Goal: Task Accomplishment & Management: Manage account settings

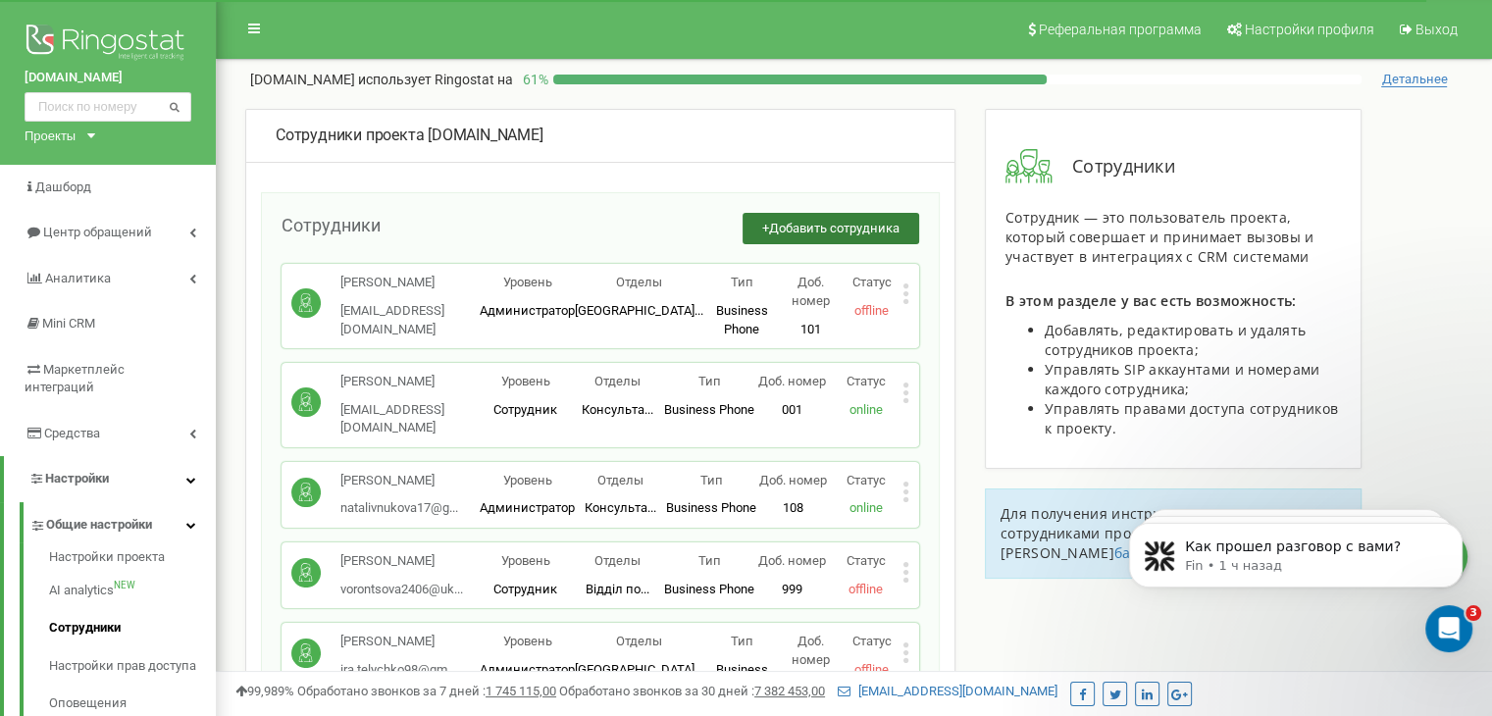
click at [867, 230] on span "Добавить сотрудника" at bounding box center [834, 228] width 130 height 15
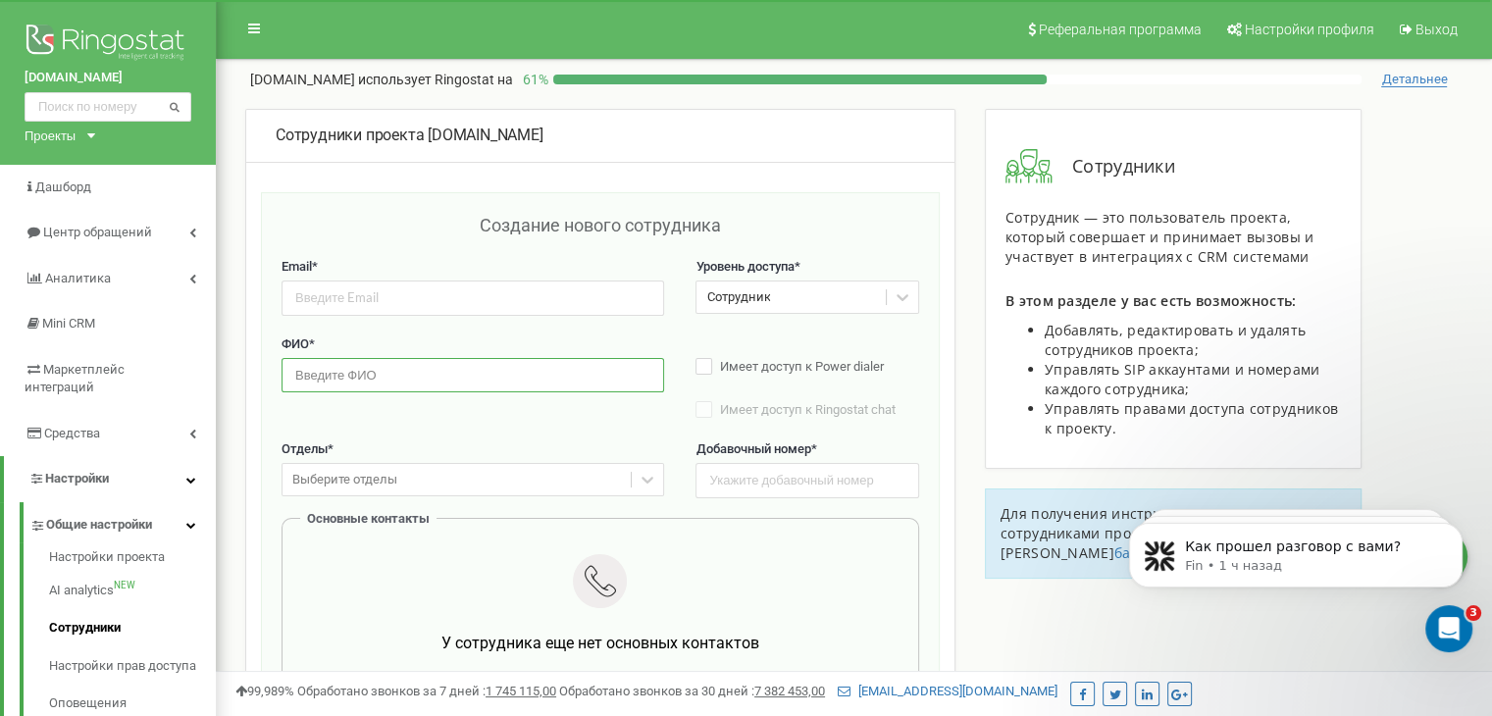
click at [369, 366] on input "text" at bounding box center [473, 375] width 383 height 34
paste input "[PERSON_NAME]"
type input "[PERSON_NAME]"
click at [431, 290] on input "email" at bounding box center [473, 298] width 383 height 34
paste input "[EMAIL_ADDRESS]"
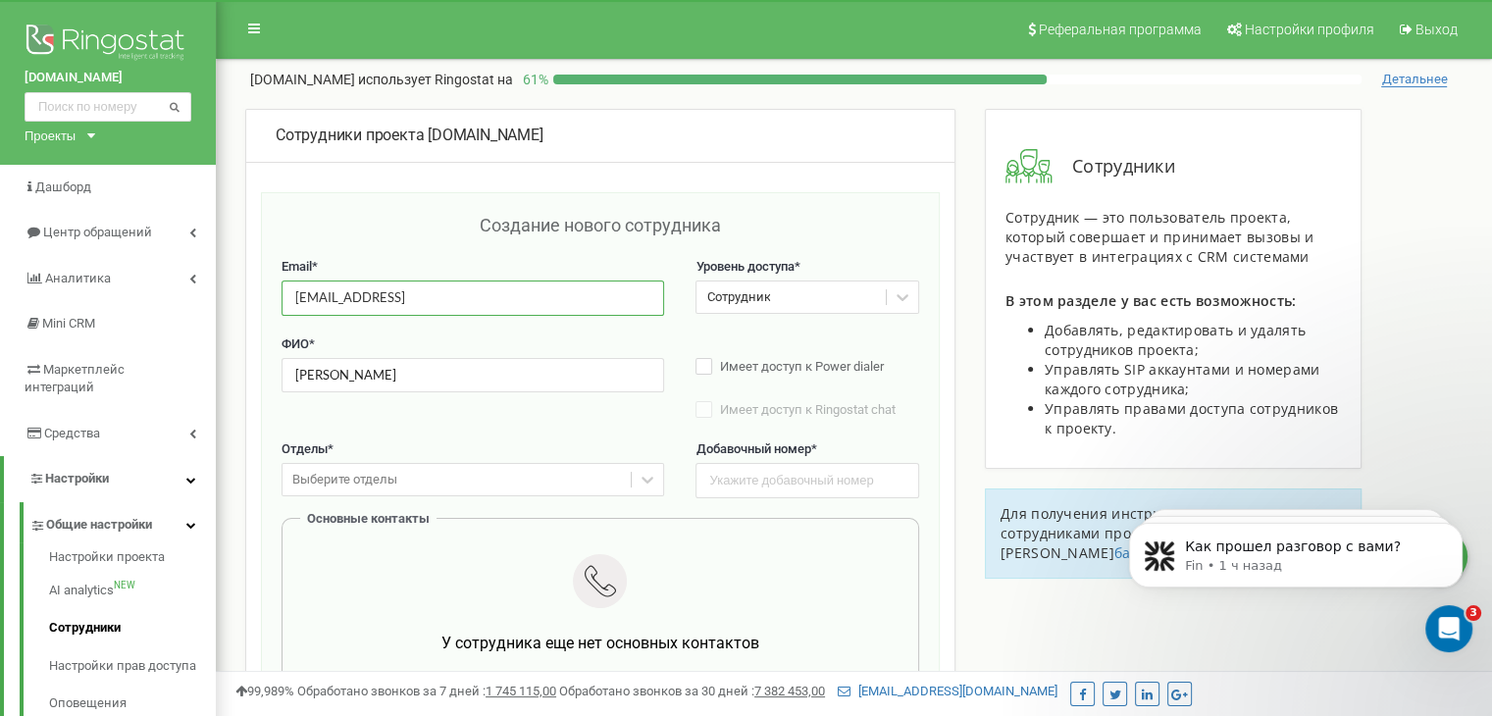
type input "[EMAIL_ADDRESS]"
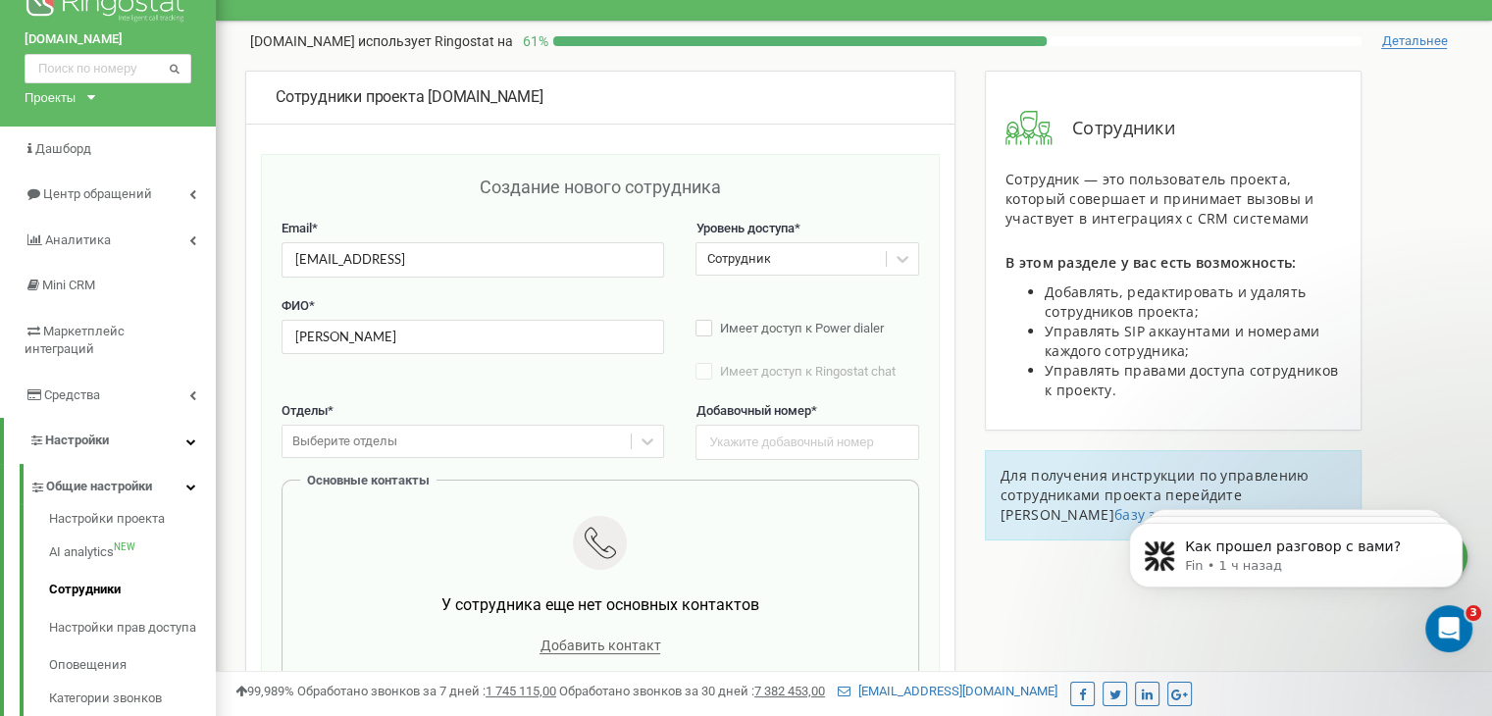
click at [467, 458] on div "Выберите отделы" at bounding box center [473, 441] width 383 height 33
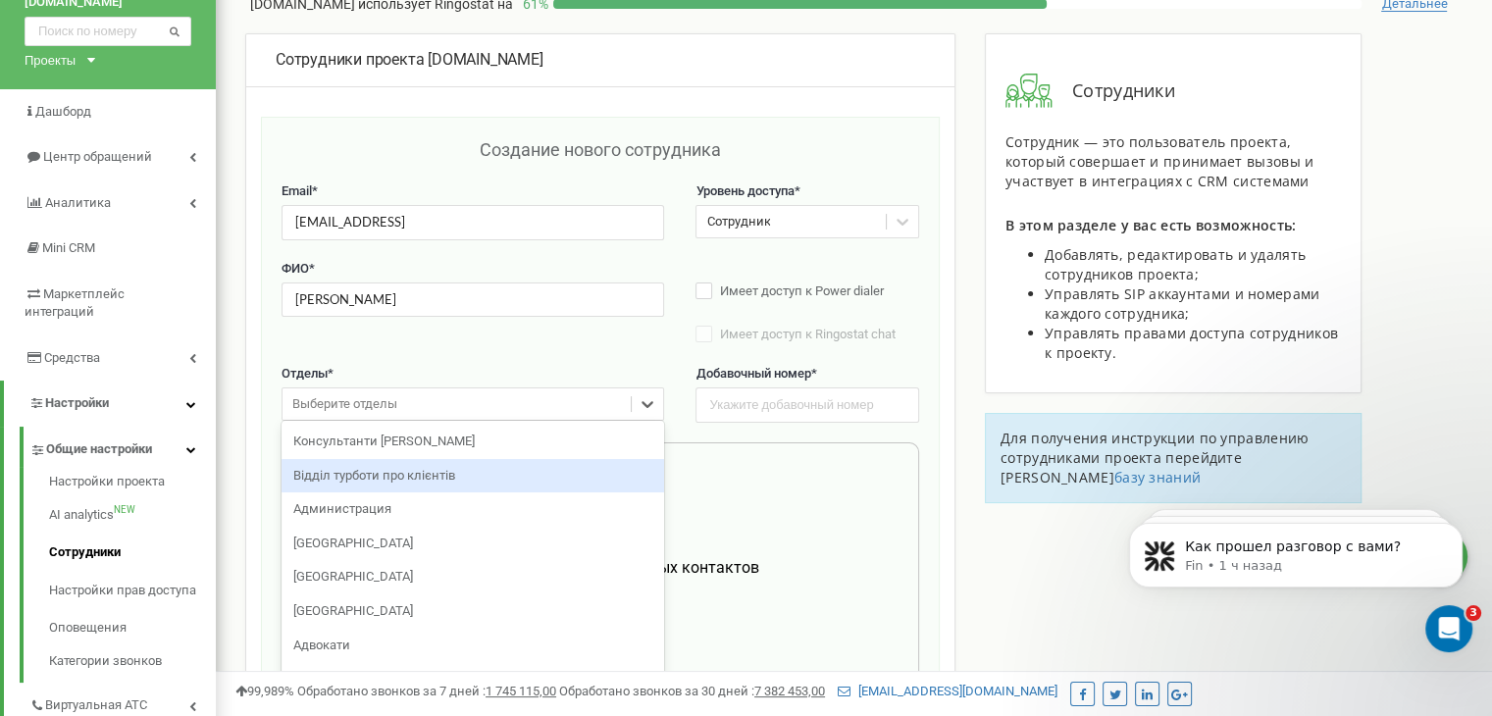
scroll to position [82, 0]
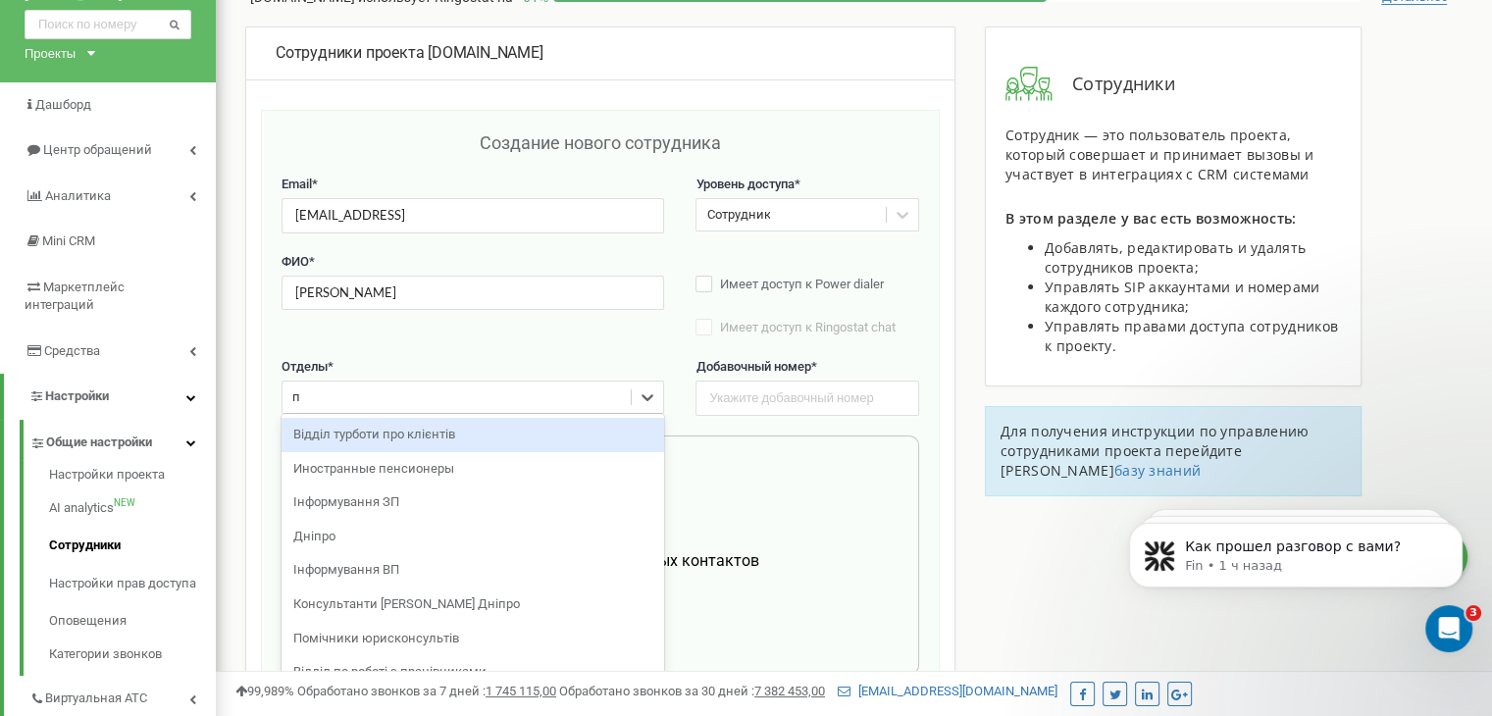
type input "по"
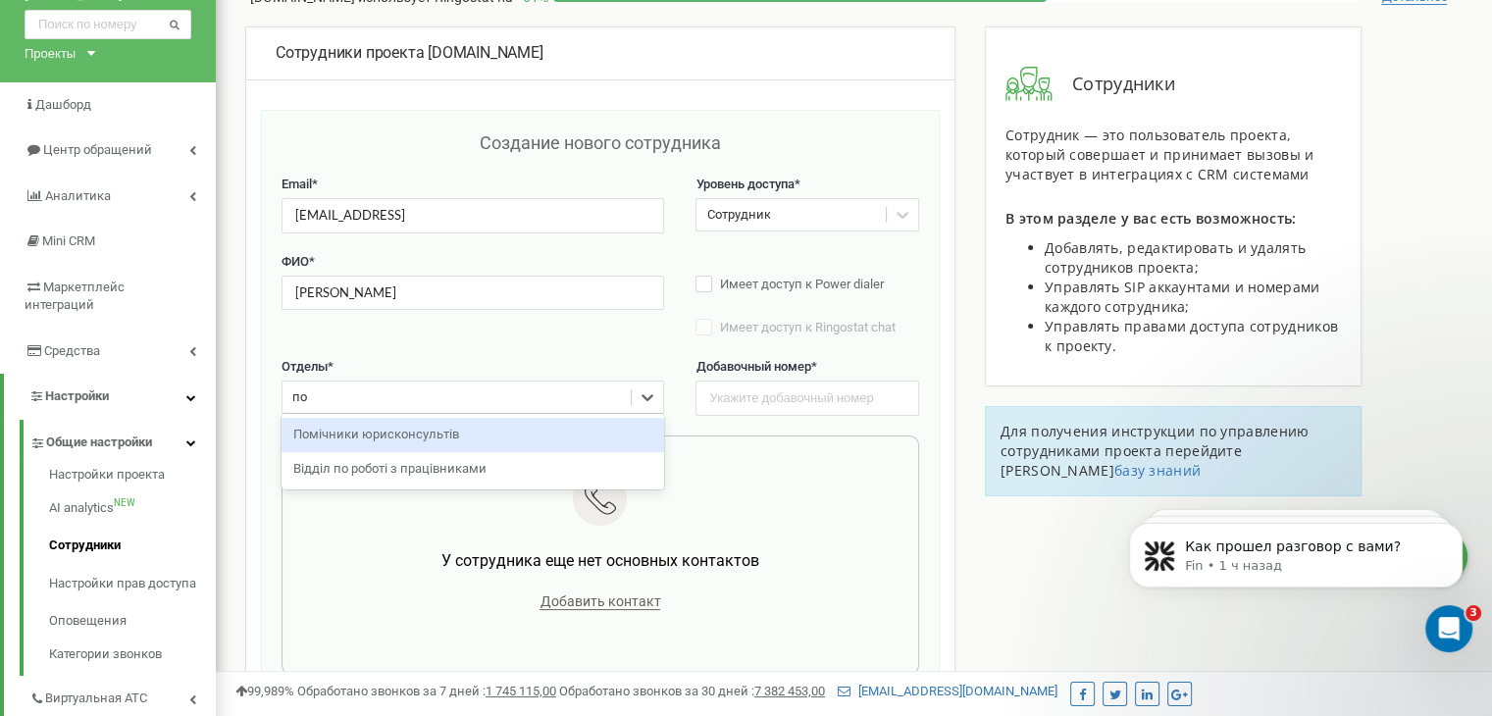
click at [471, 433] on div "Помічники юрисконсультів" at bounding box center [473, 435] width 383 height 34
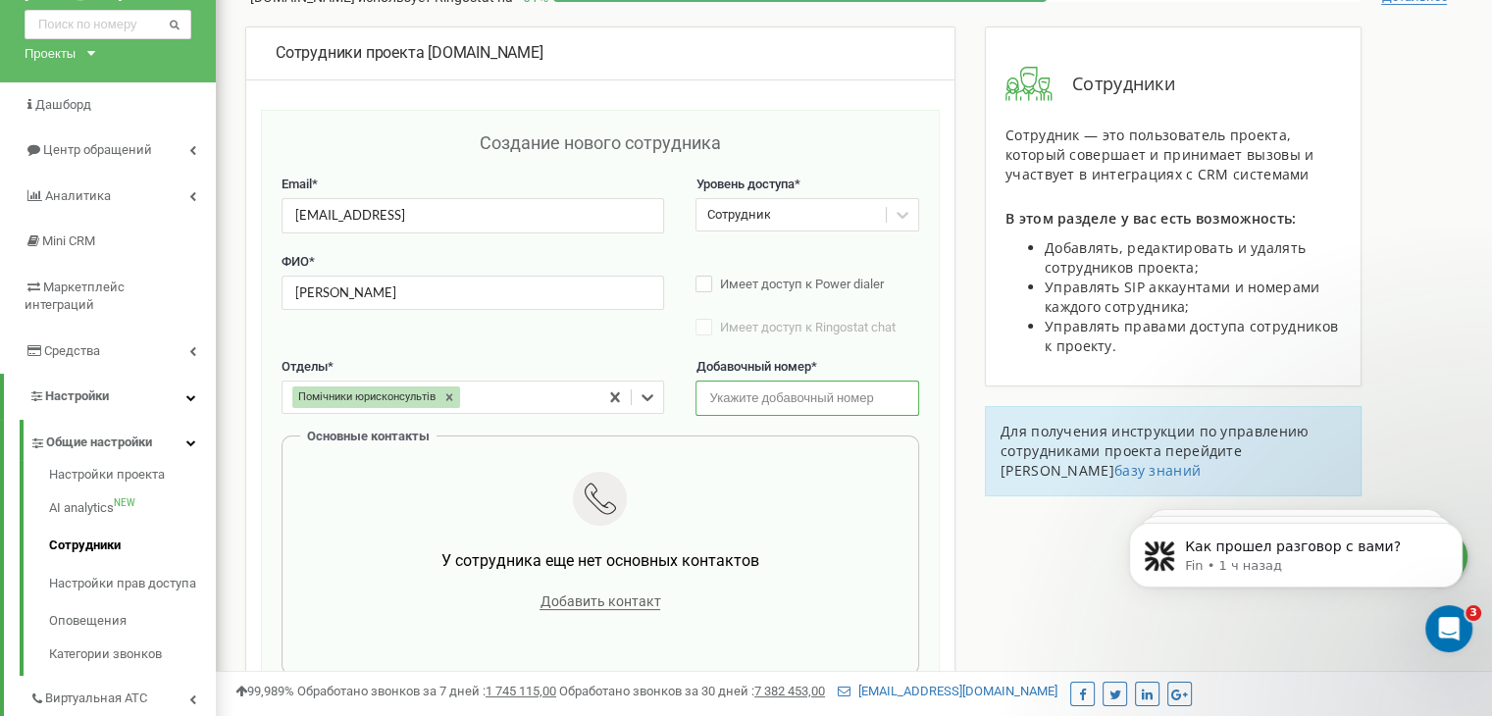
click at [791, 398] on input "text" at bounding box center [807, 398] width 223 height 34
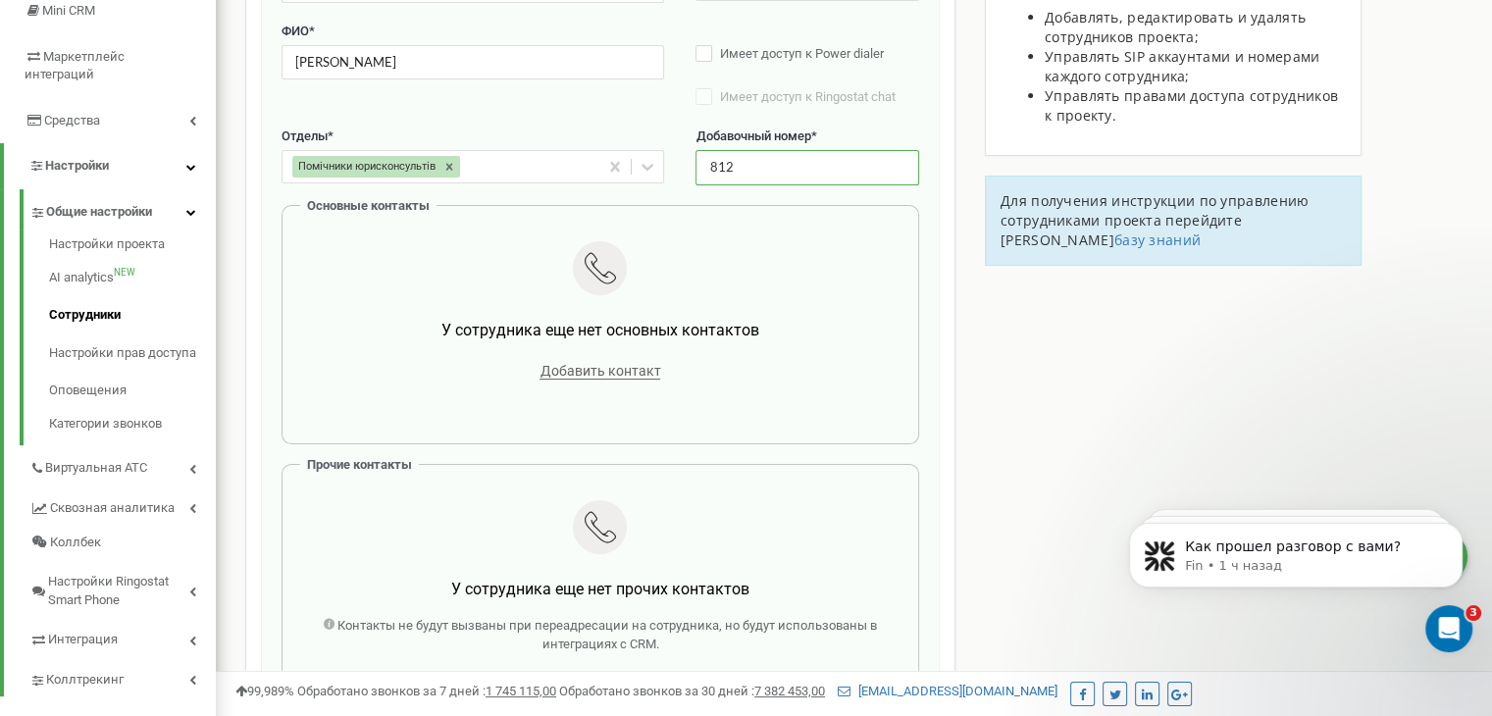
scroll to position [377, 0]
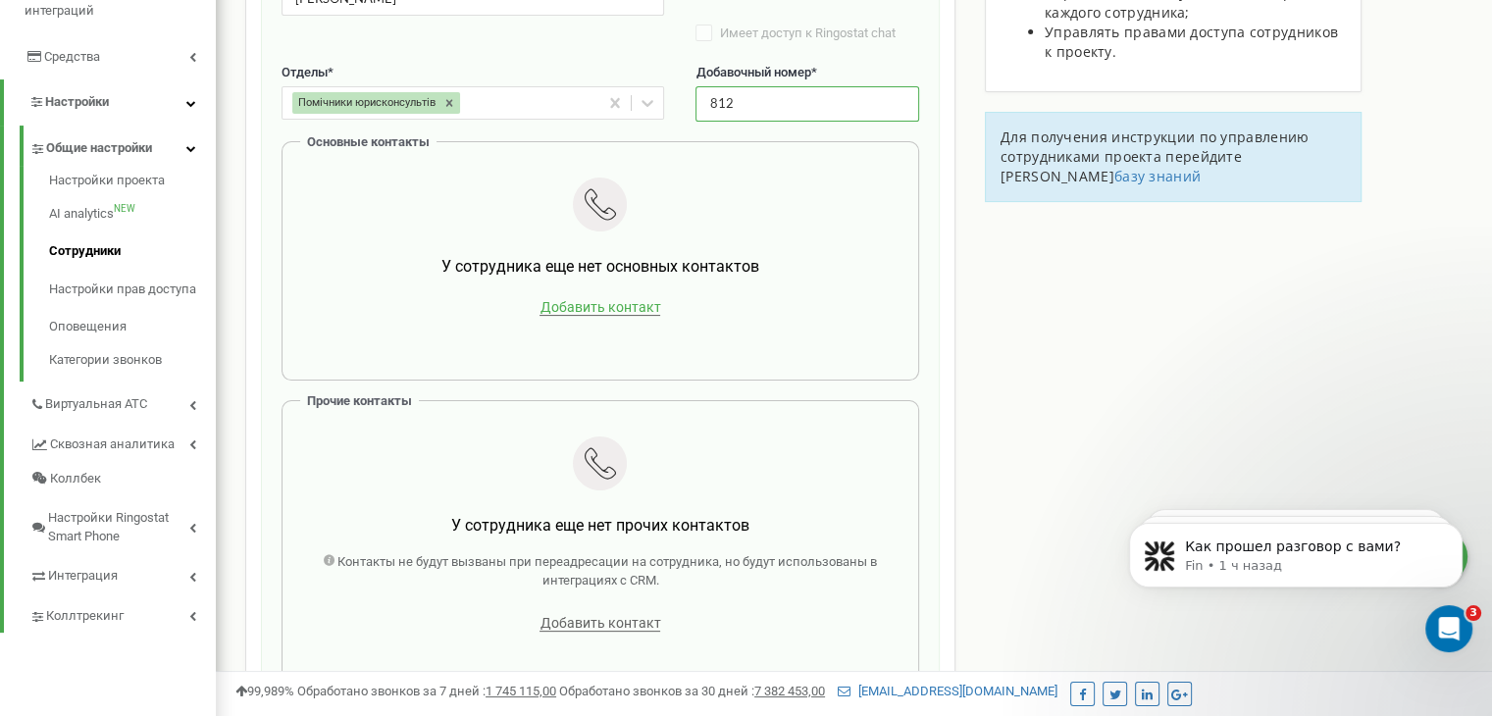
type input "812"
click at [592, 309] on span "Добавить контакт" at bounding box center [600, 307] width 121 height 17
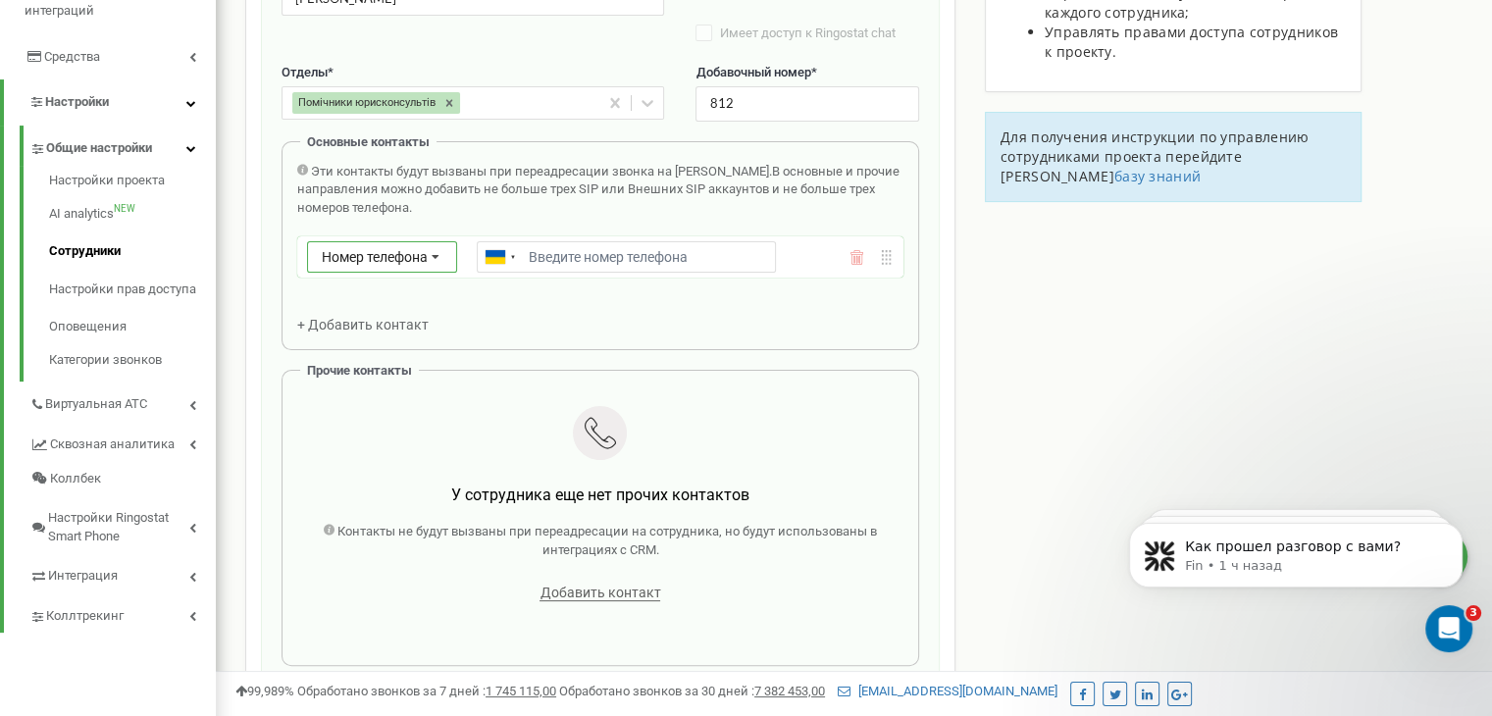
drag, startPoint x: 424, startPoint y: 258, endPoint x: 422, endPoint y: 303, distance: 45.2
click at [424, 258] on icon at bounding box center [435, 257] width 37 height 31
click at [400, 309] on div "SIP" at bounding box center [382, 314] width 148 height 28
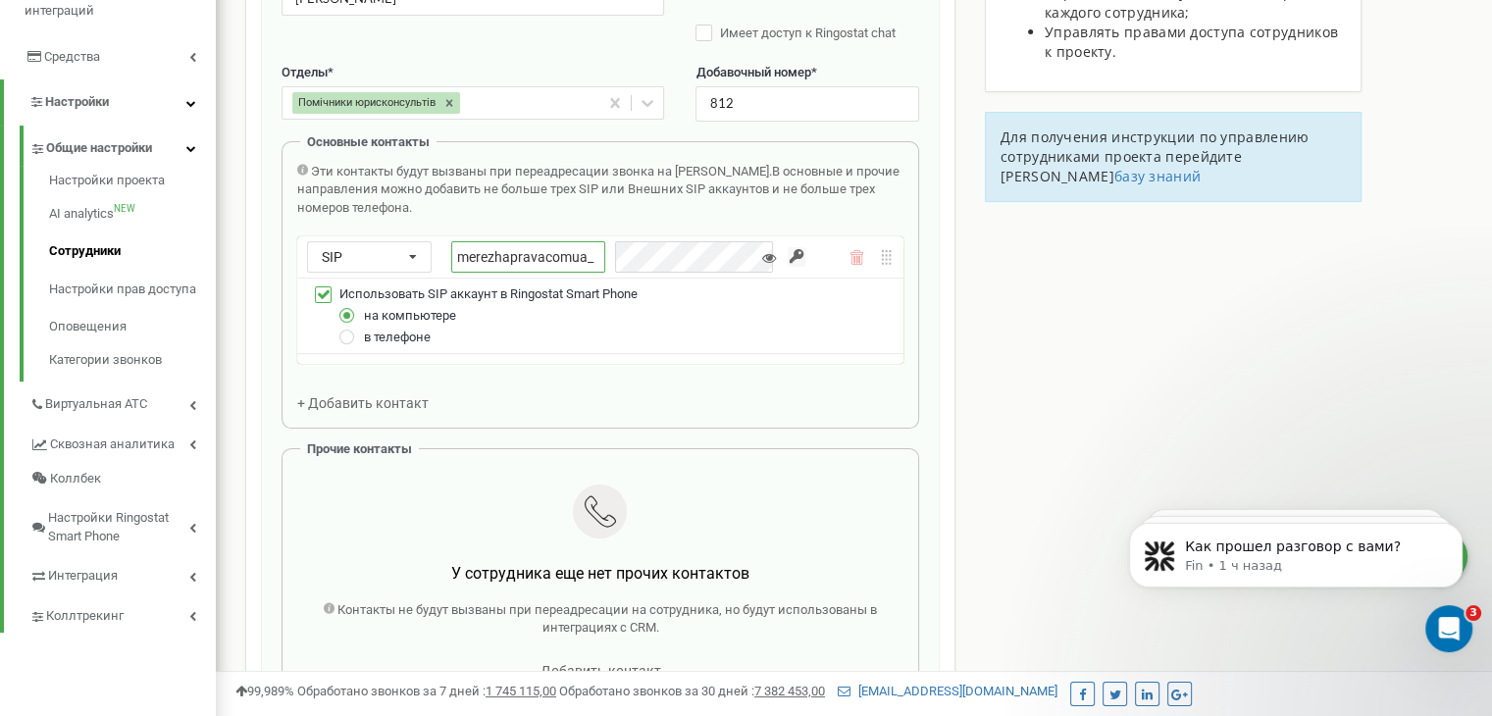
click at [549, 253] on input "merezhapravacomua_" at bounding box center [528, 256] width 154 height 31
paste input "kodak"
type input "merezhapravacomua_kodak"
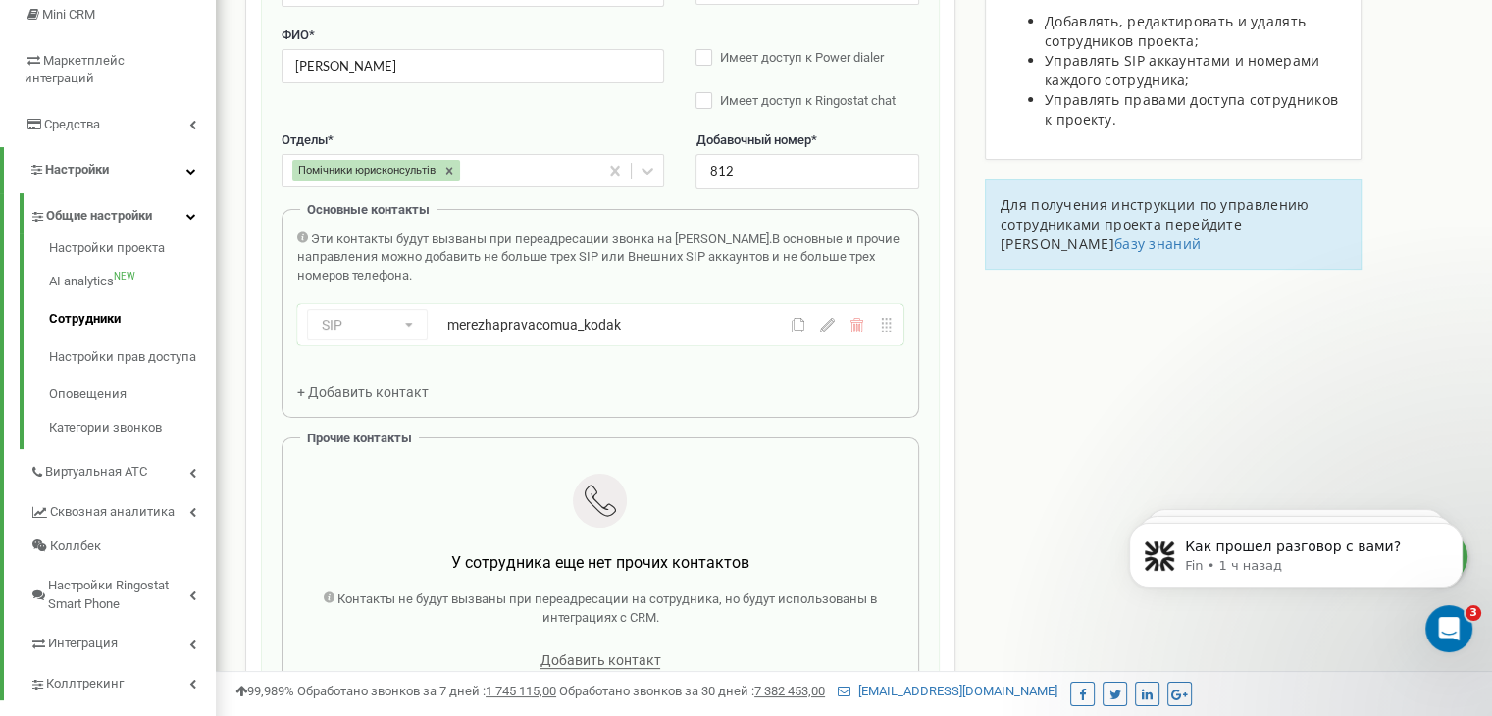
scroll to position [181, 0]
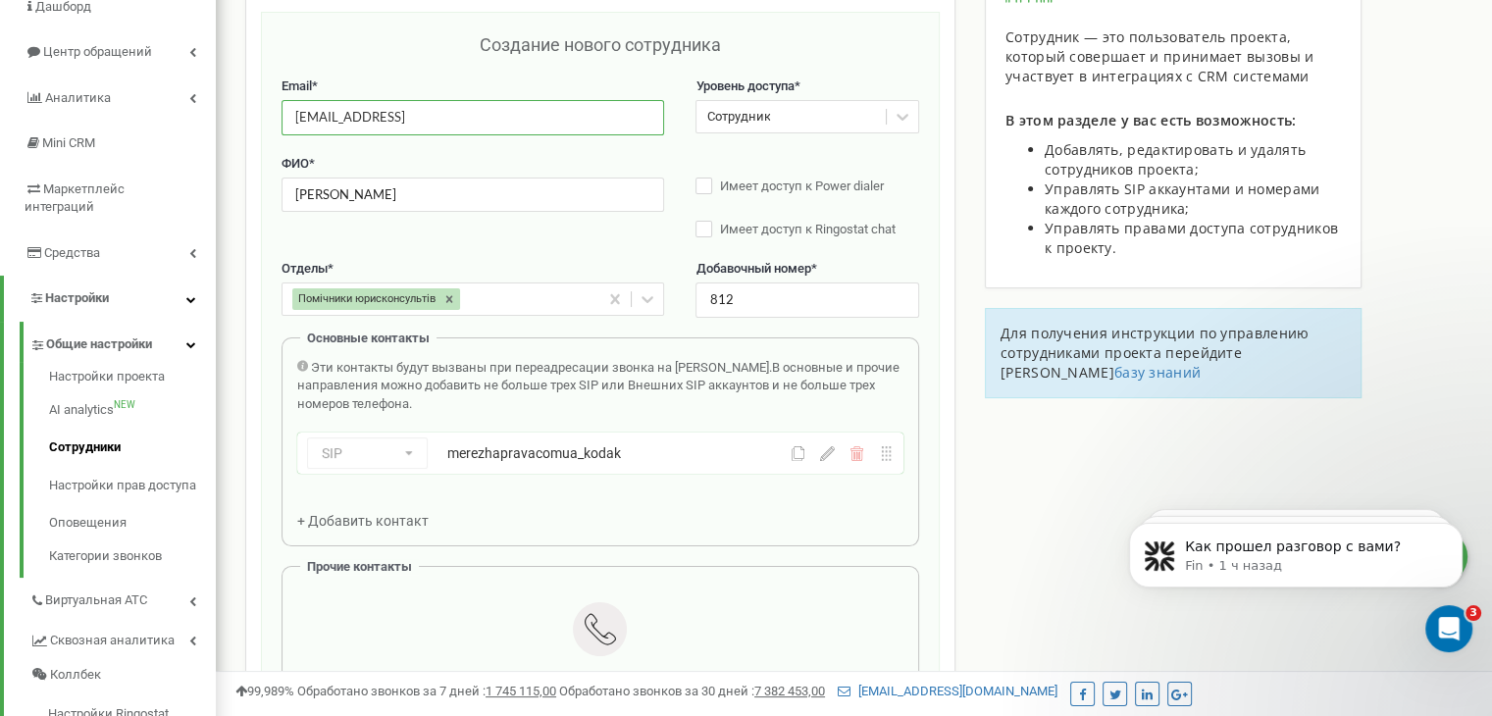
drag, startPoint x: 294, startPoint y: 122, endPoint x: 268, endPoint y: 115, distance: 27.4
click at [268, 115] on div "Создание нового сотрудника Email * [EMAIL_ADDRESS] Уровень доступа * Сотрудник …" at bounding box center [600, 598] width 679 height 1173
click at [477, 189] on input "[PERSON_NAME]" at bounding box center [473, 195] width 383 height 34
drag, startPoint x: 294, startPoint y: 193, endPoint x: 250, endPoint y: 197, distance: 44.3
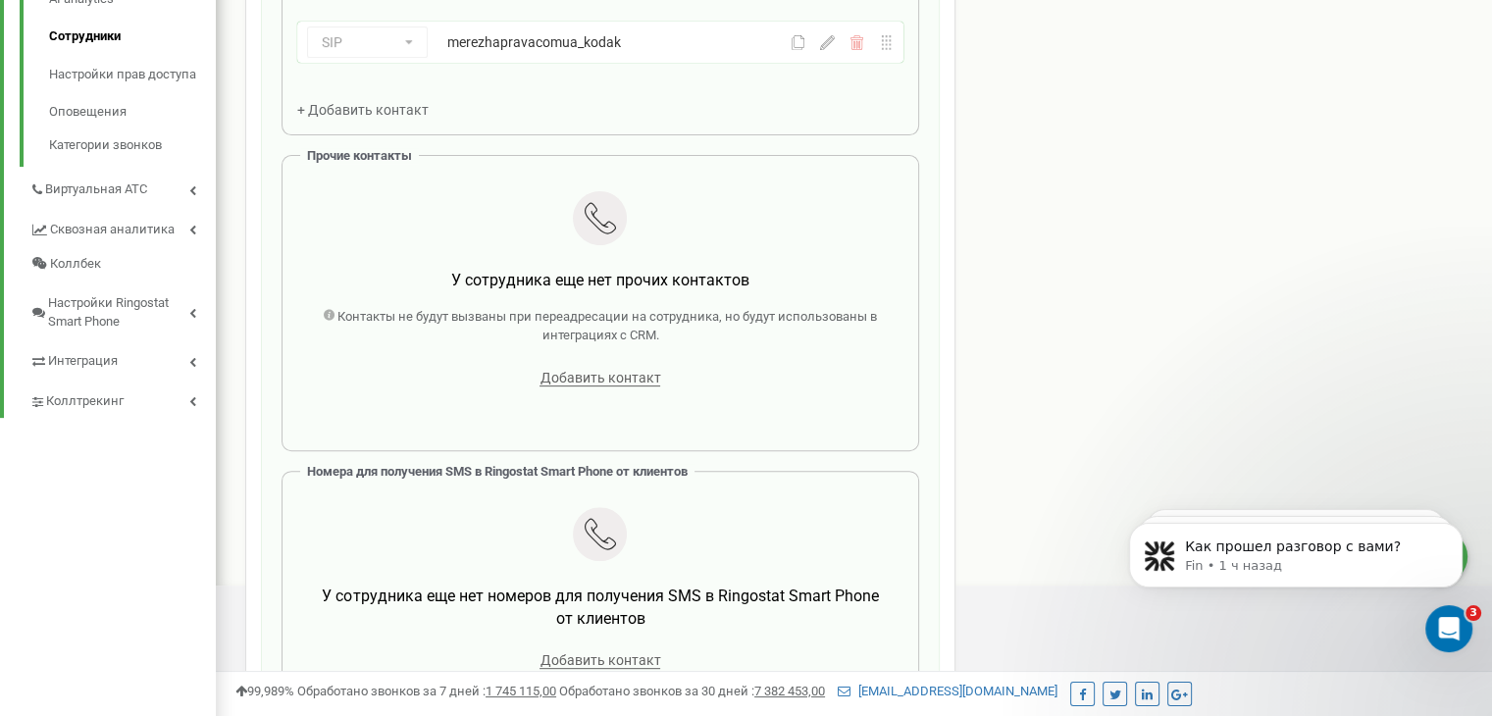
scroll to position [671, 0]
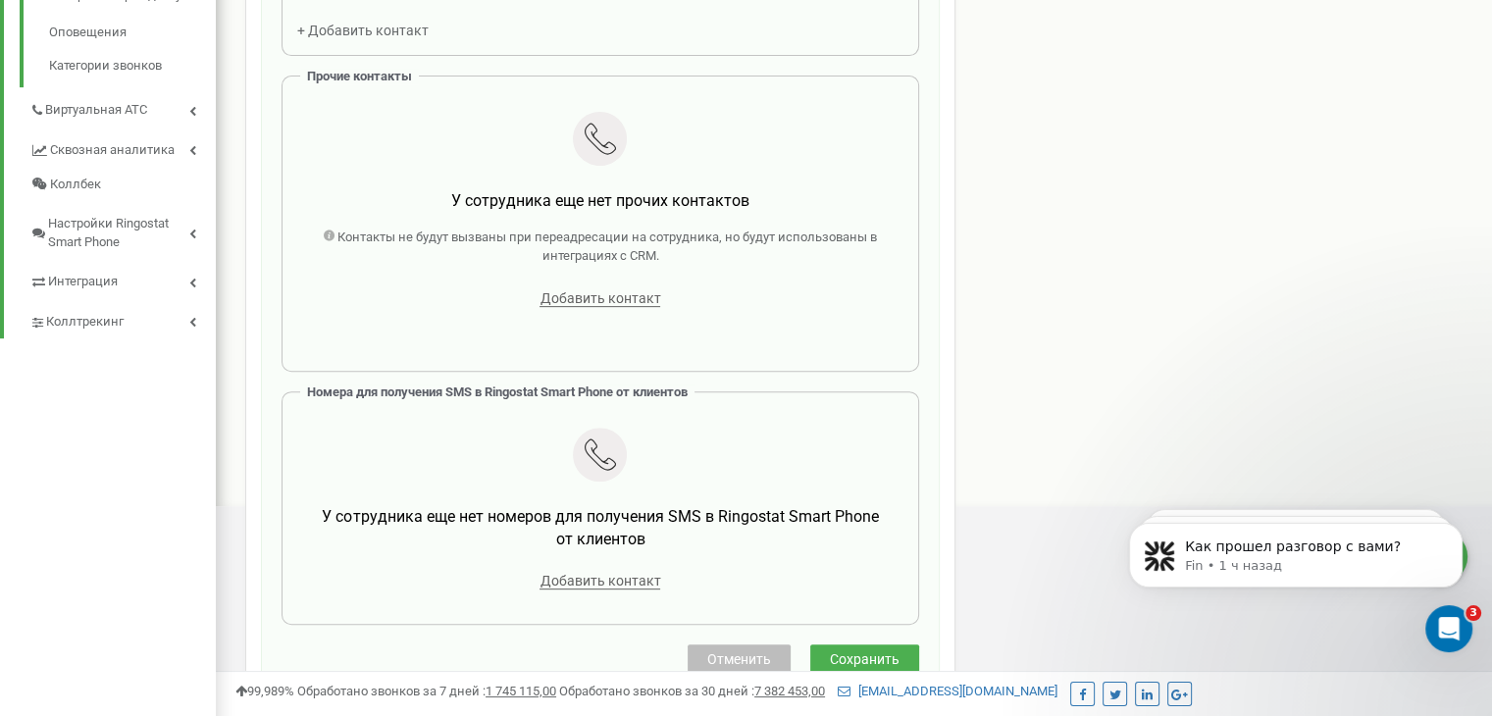
click at [885, 652] on span "Сохранить" at bounding box center [865, 659] width 70 height 16
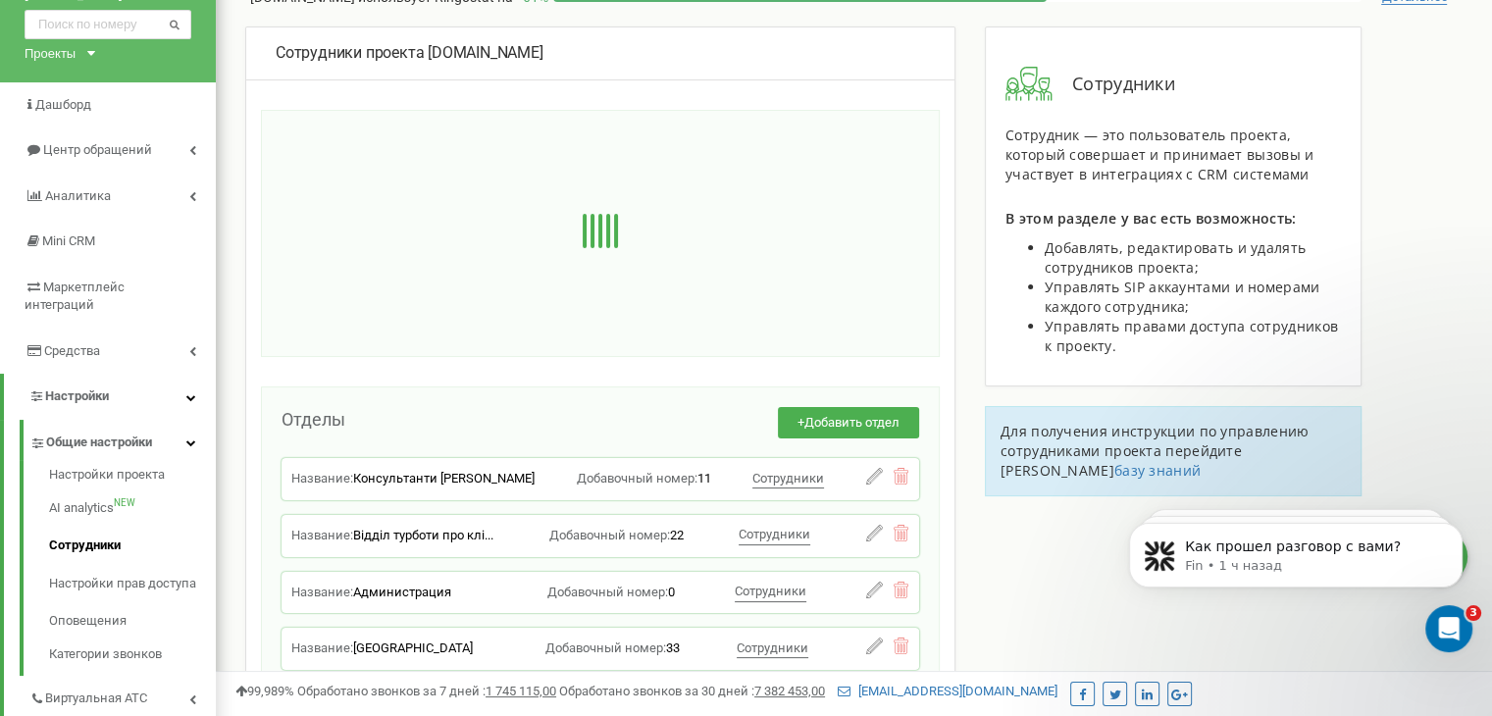
scroll to position [0, 0]
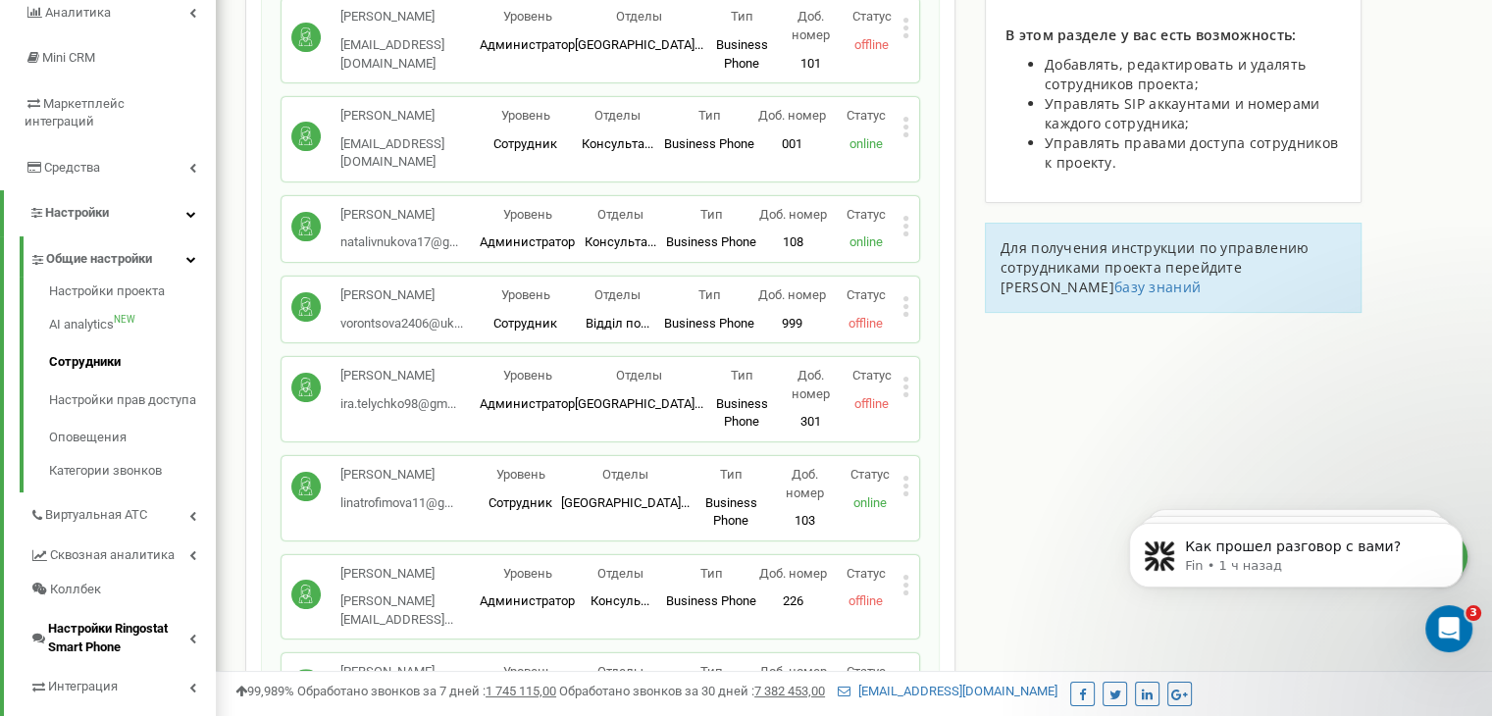
scroll to position [294, 0]
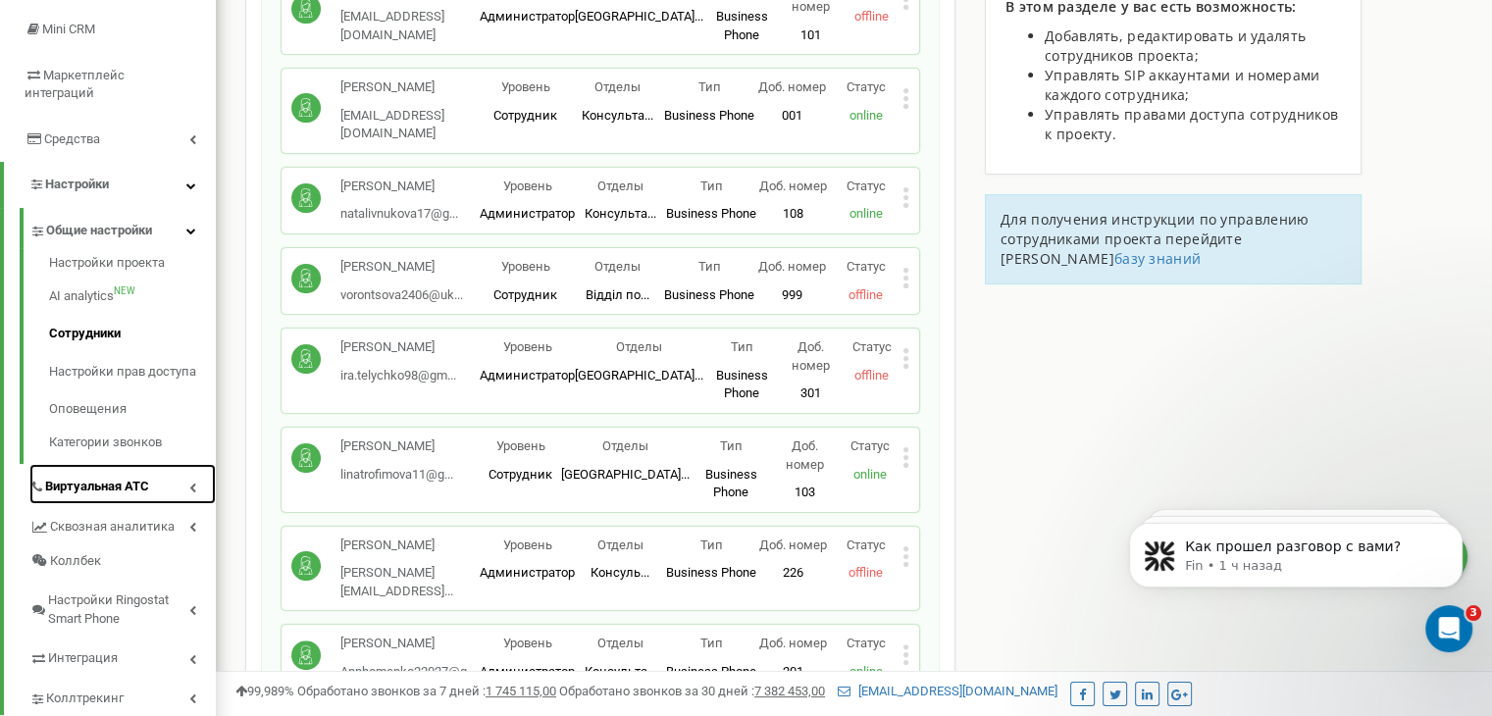
click at [136, 478] on span "Виртуальная АТС" at bounding box center [97, 487] width 104 height 19
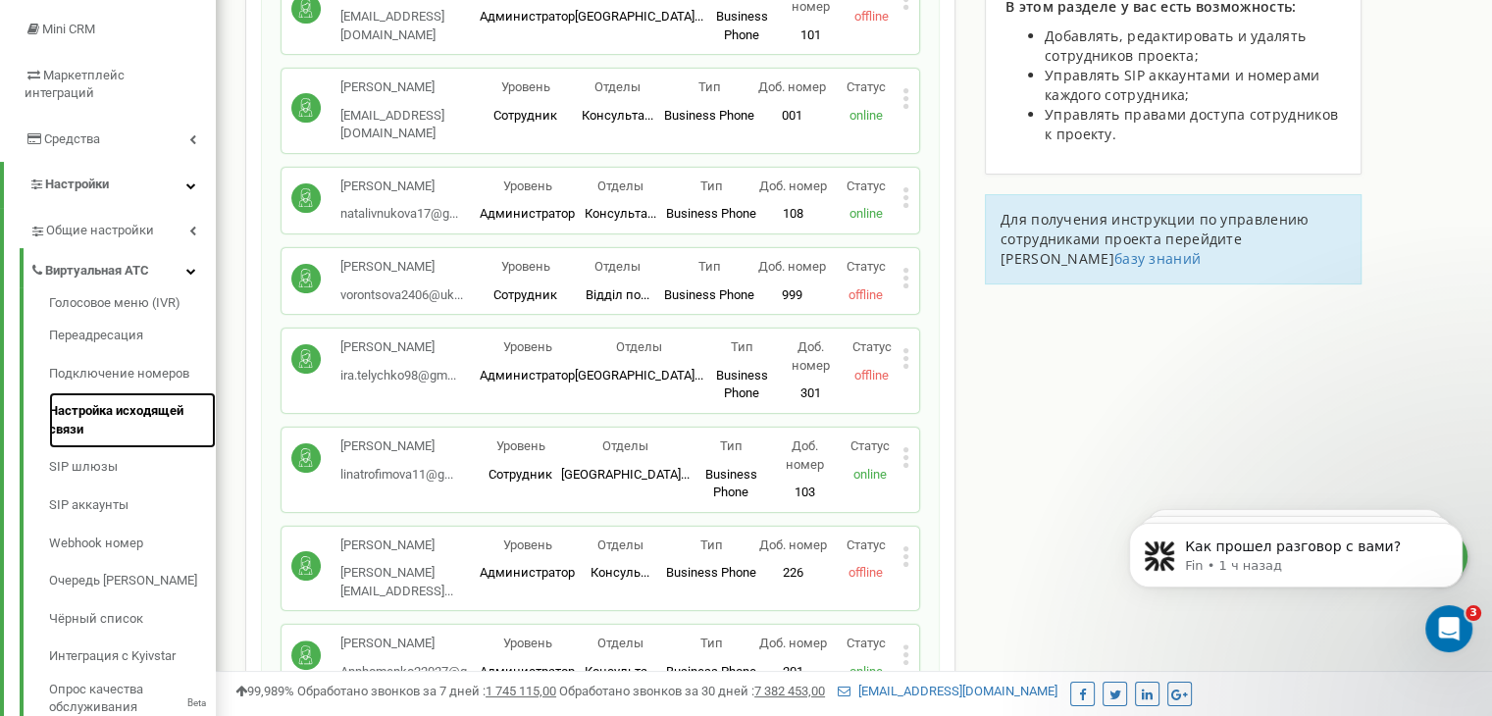
click at [119, 393] on link "Настройка исходящей связи" at bounding box center [132, 420] width 167 height 56
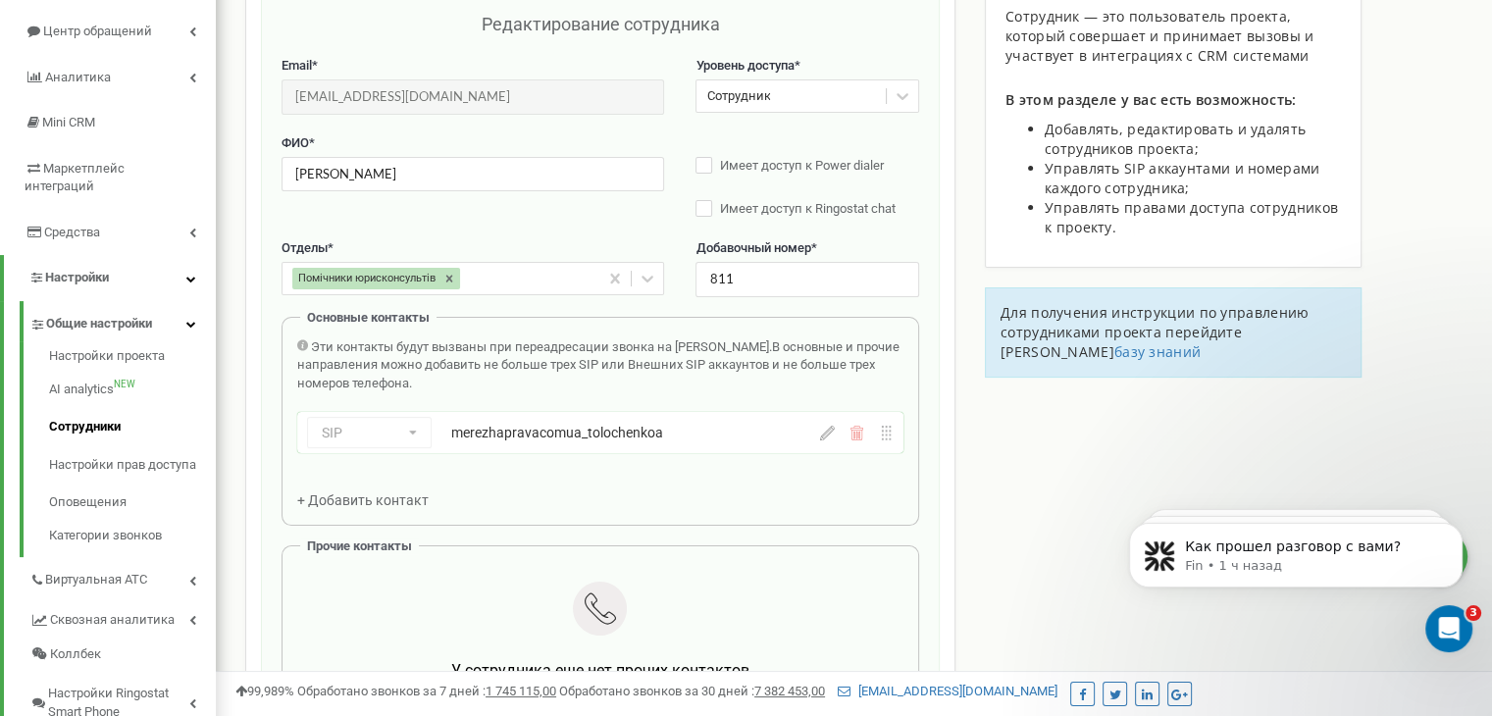
scroll to position [196, 0]
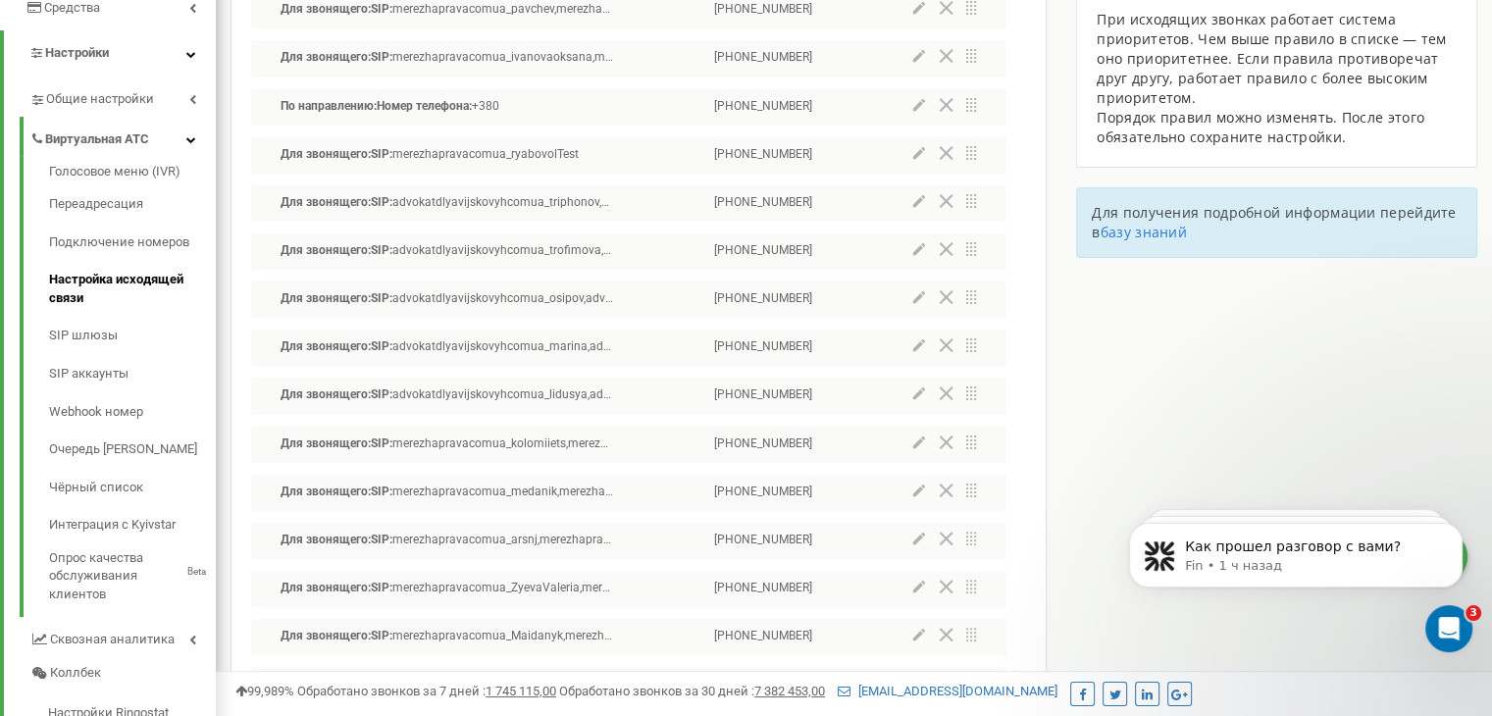
scroll to position [392, 0]
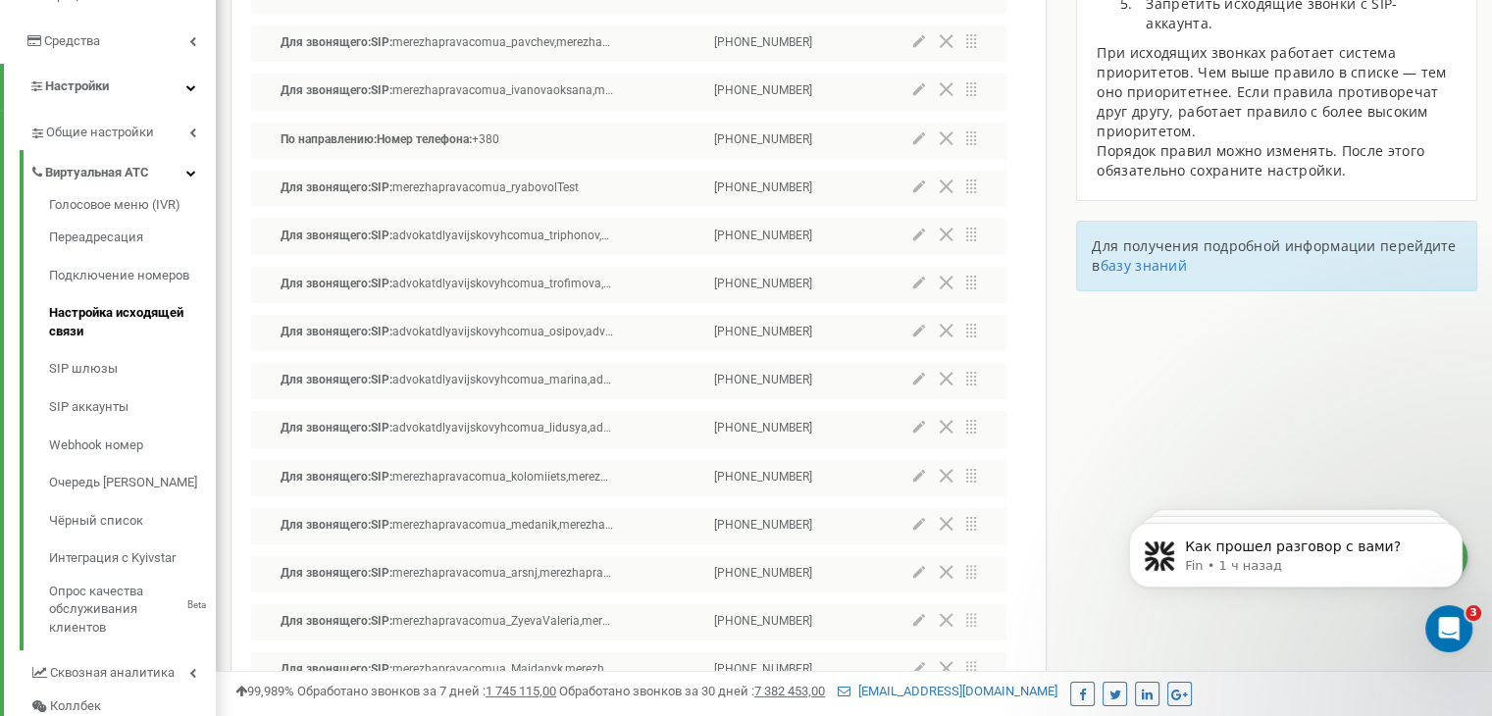
click at [917, 429] on icon at bounding box center [919, 427] width 12 height 12
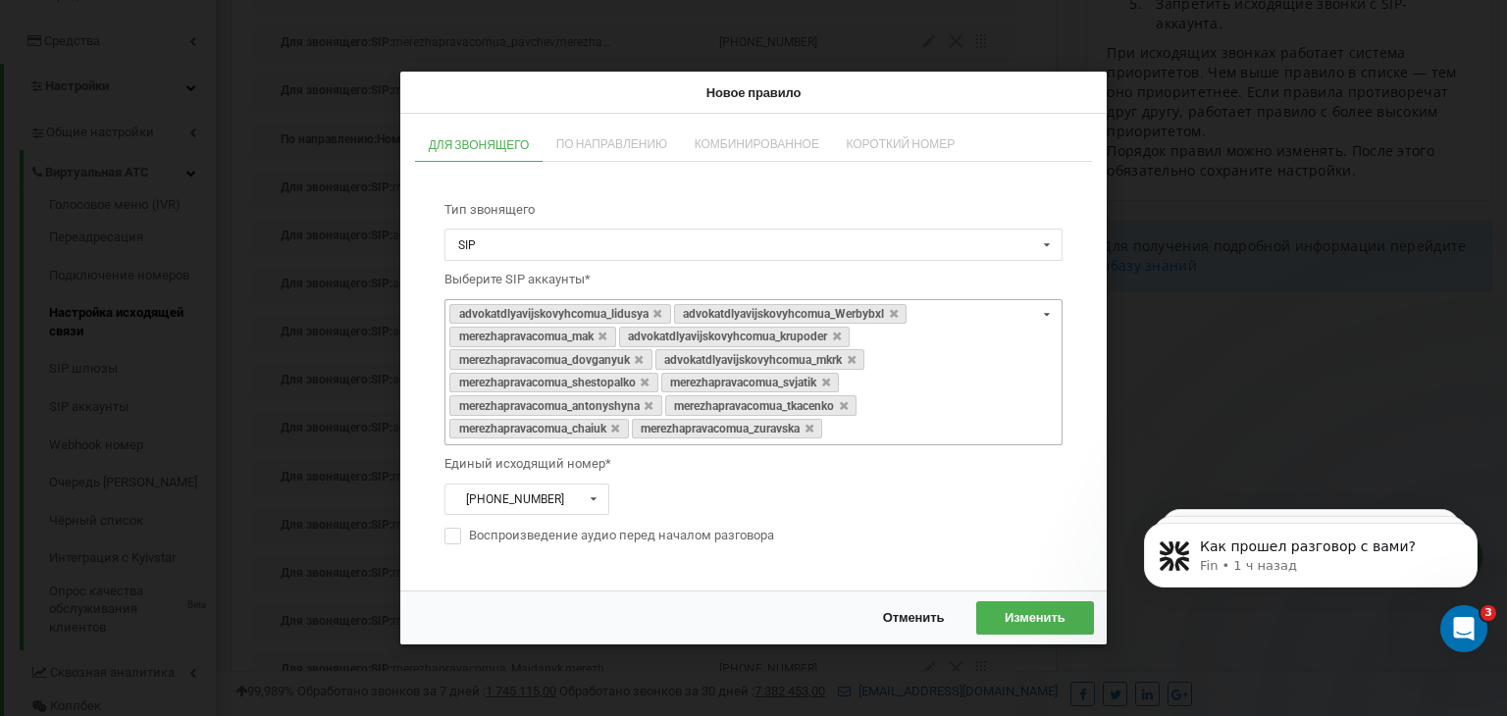
click at [895, 430] on div "advokatdlyavijskovyhcomua_lidusya advokatdlyavijskovyhcomua_Werbybxl merezhapra…" at bounding box center [753, 372] width 618 height 147
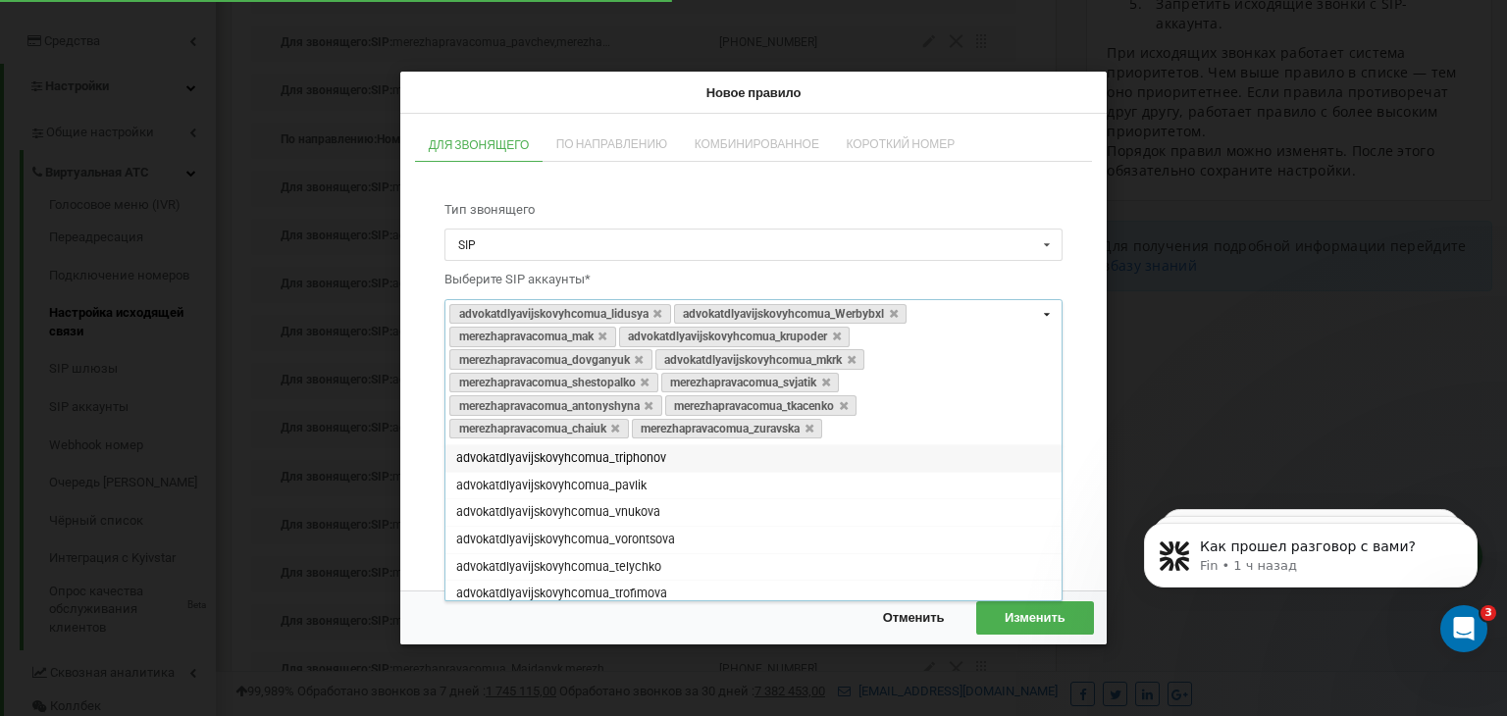
paste input "merezhapravacomua_kodak"
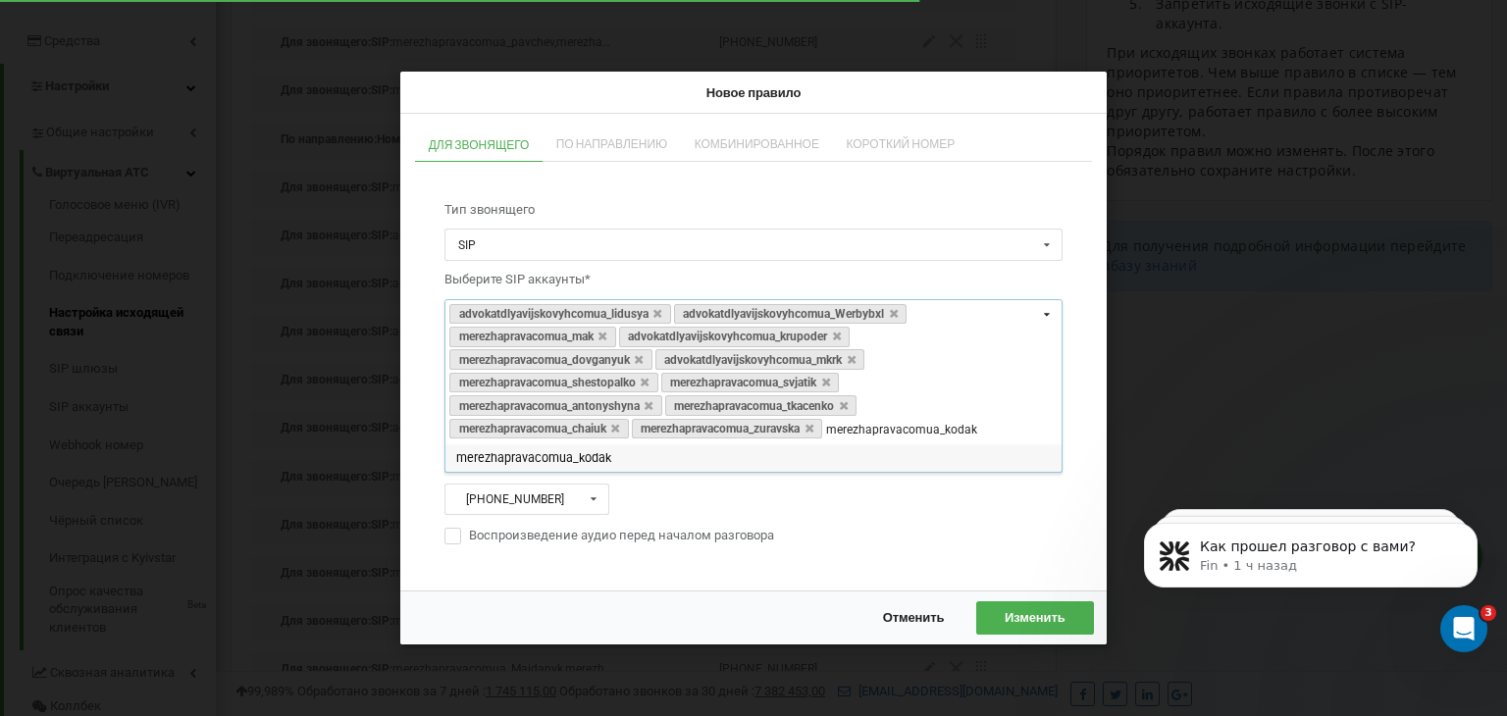
type input "merezhapravacomua_kodak"
click at [866, 453] on div "merezhapravacomua_kodak" at bounding box center [753, 458] width 616 height 27
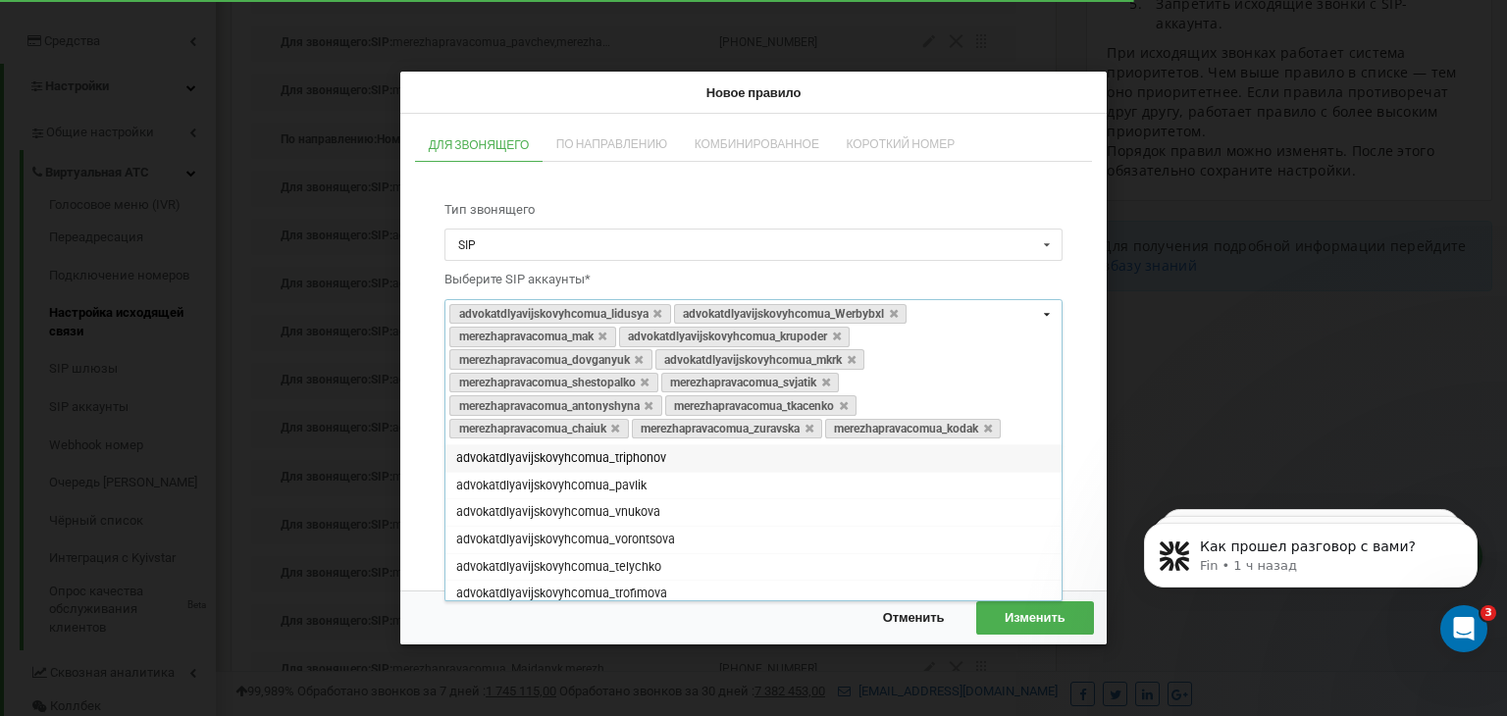
click at [1077, 561] on div "Тип звонящего SIP SIP Отдел Сотрудник Выберите SIP аккаунты* advokatdlyavijskov…" at bounding box center [753, 374] width 657 height 385
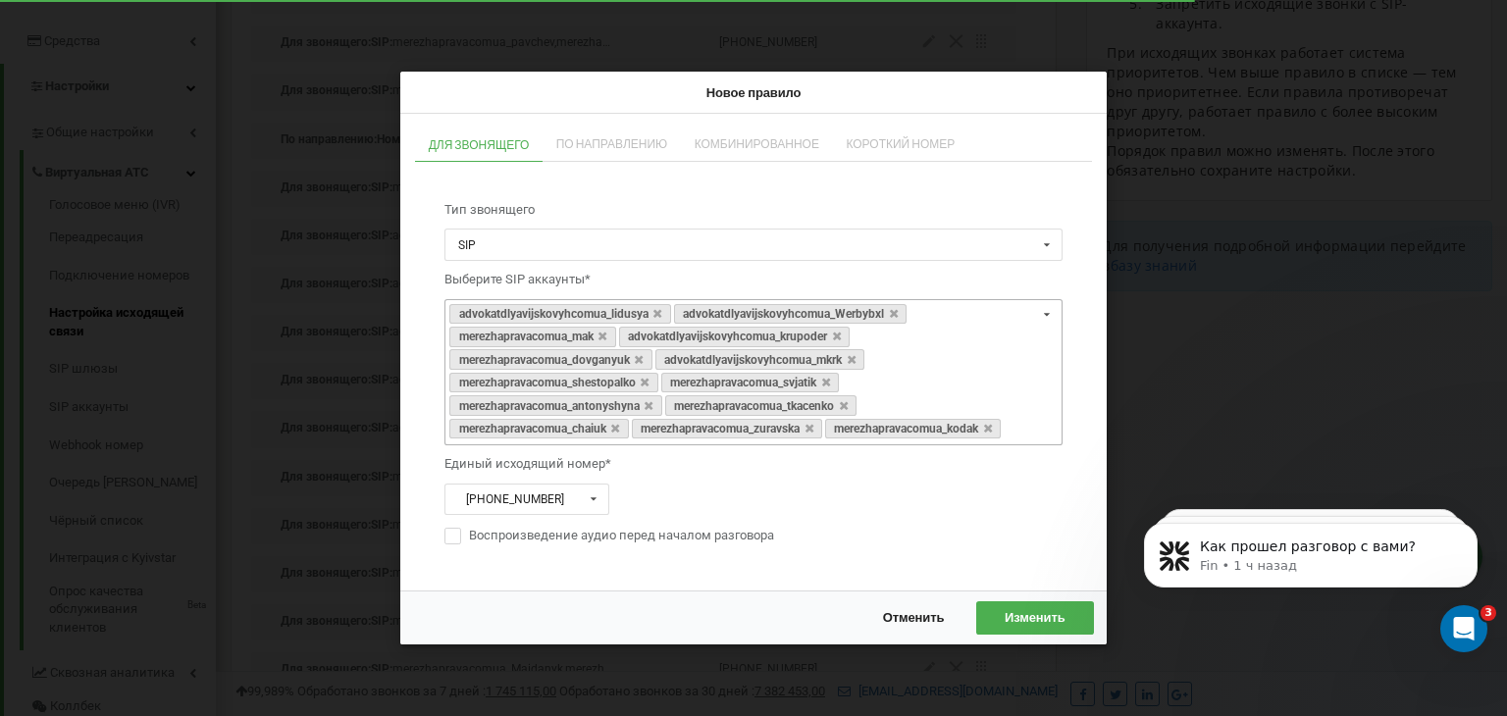
click at [1030, 626] on span "Изменить" at bounding box center [1035, 618] width 61 height 16
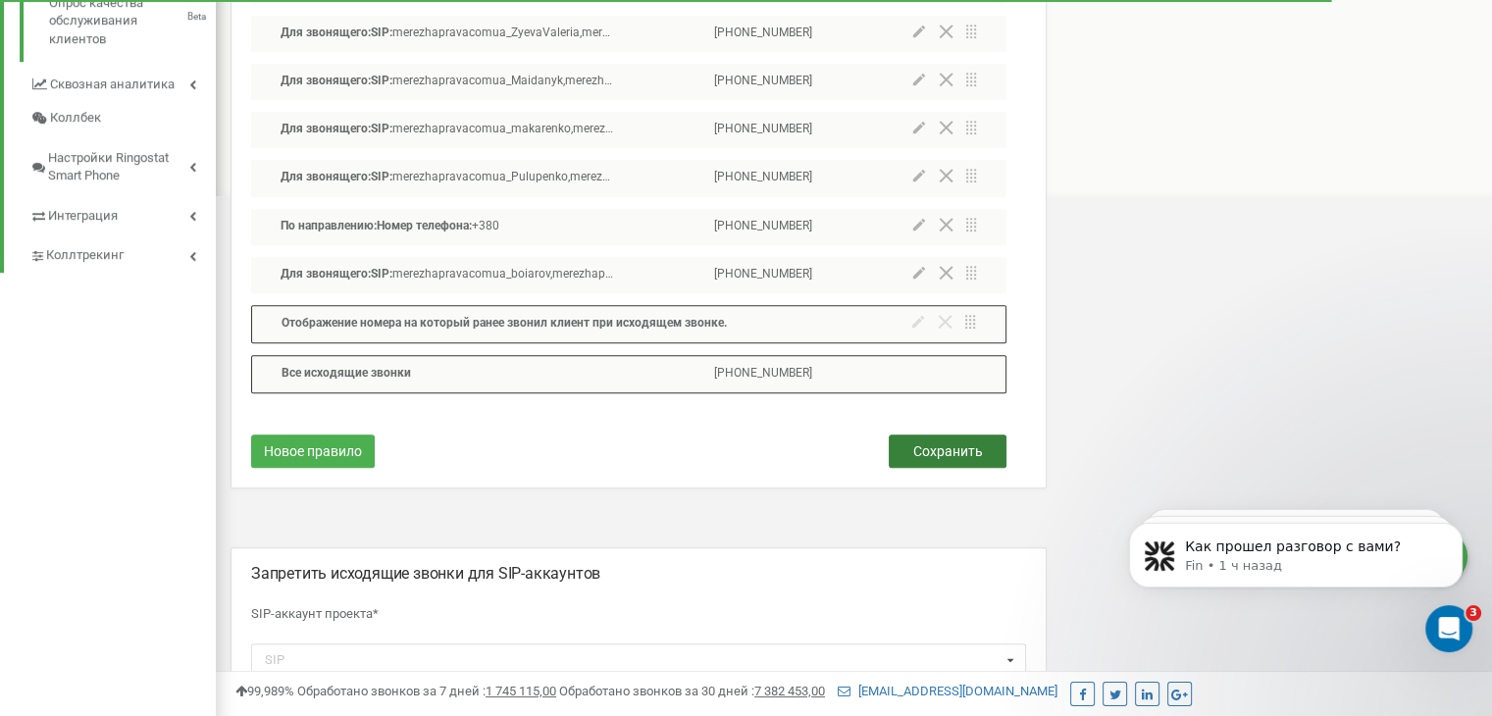
click at [926, 456] on span "Сохранить" at bounding box center [948, 451] width 70 height 16
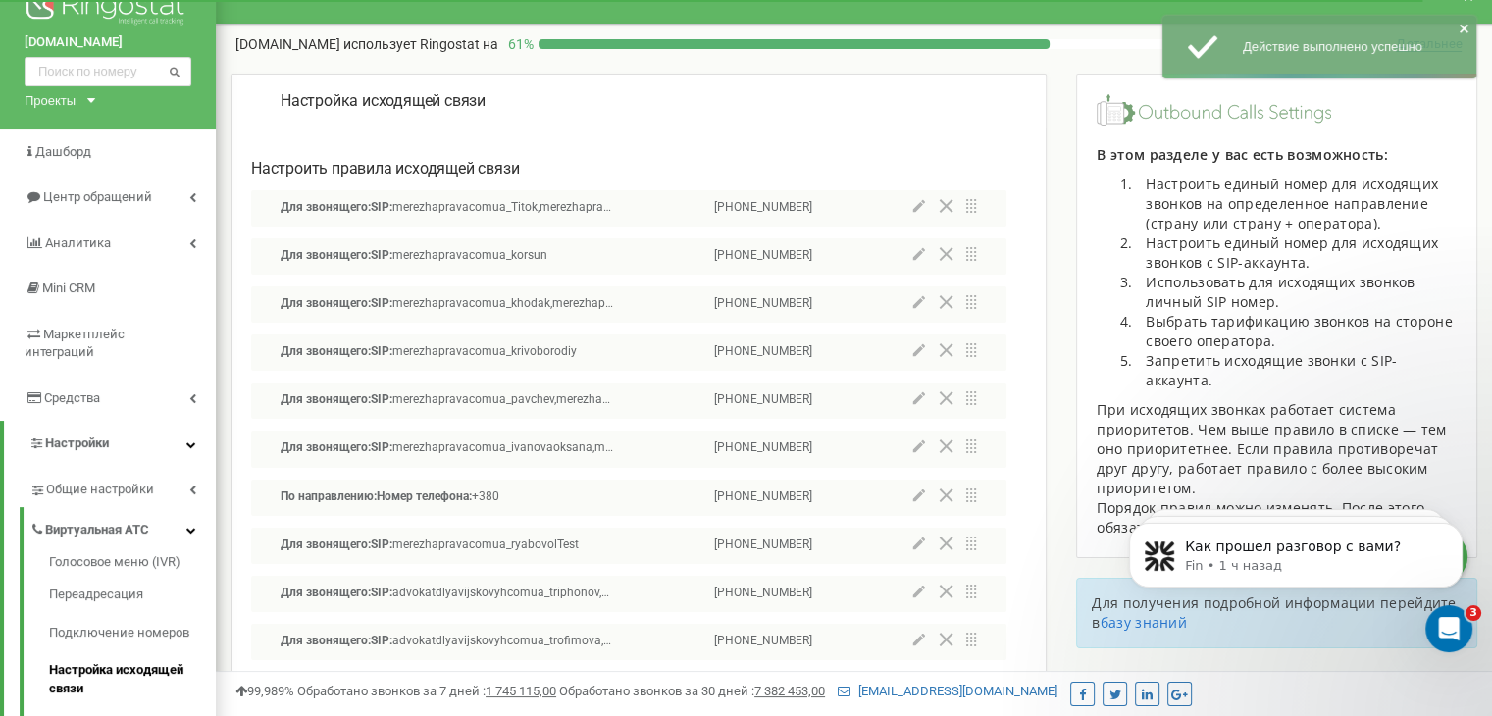
scroll to position [0, 0]
